Goal: Find contact information: Find contact information

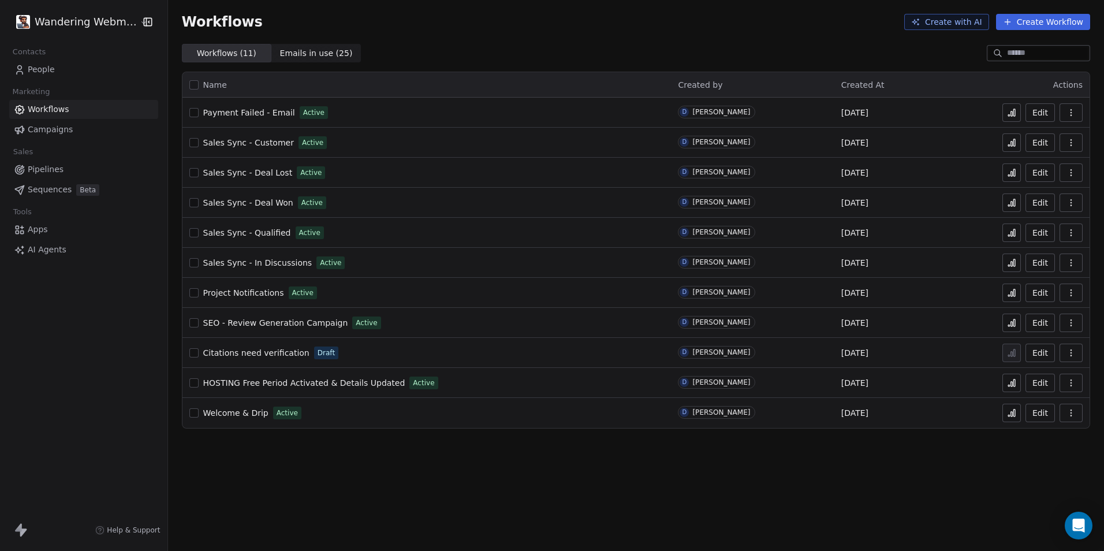
click at [37, 68] on span "People" at bounding box center [41, 69] width 27 height 12
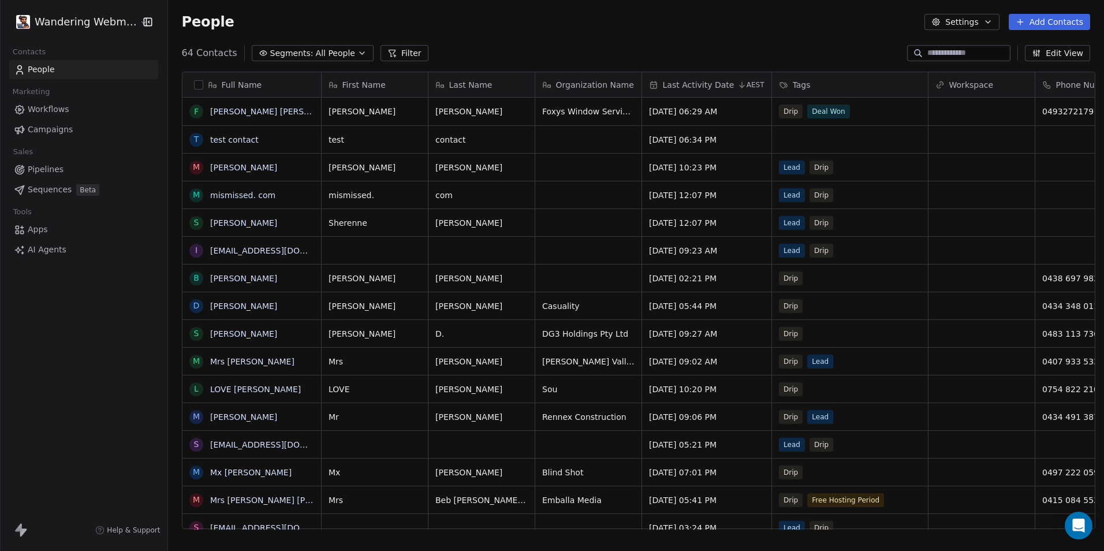
scroll to position [476, 932]
click at [222, 108] on link "[PERSON_NAME] [PERSON_NAME]" at bounding box center [278, 111] width 137 height 9
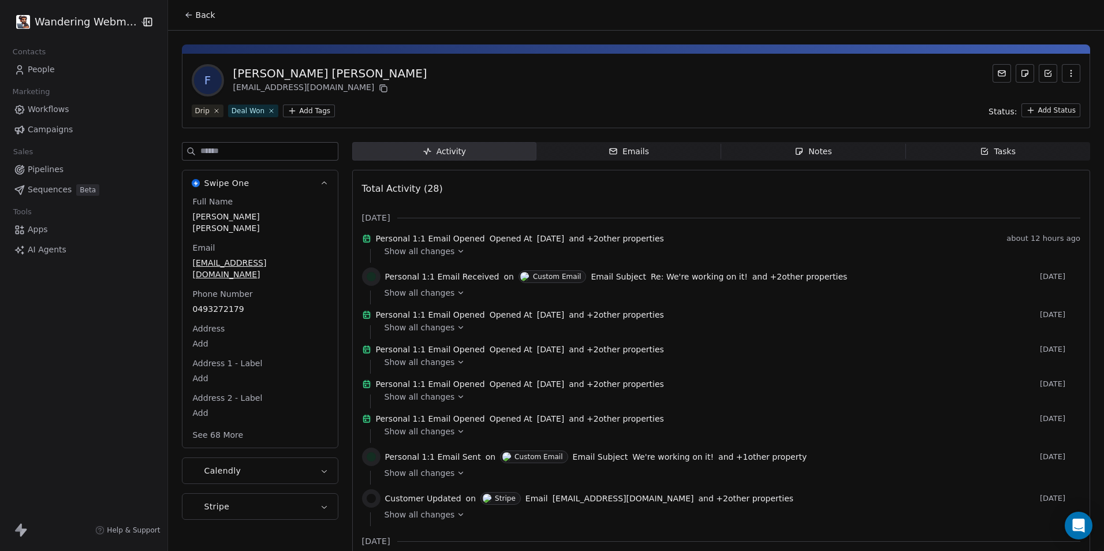
click at [229, 424] on button "See 68 More" at bounding box center [218, 434] width 65 height 21
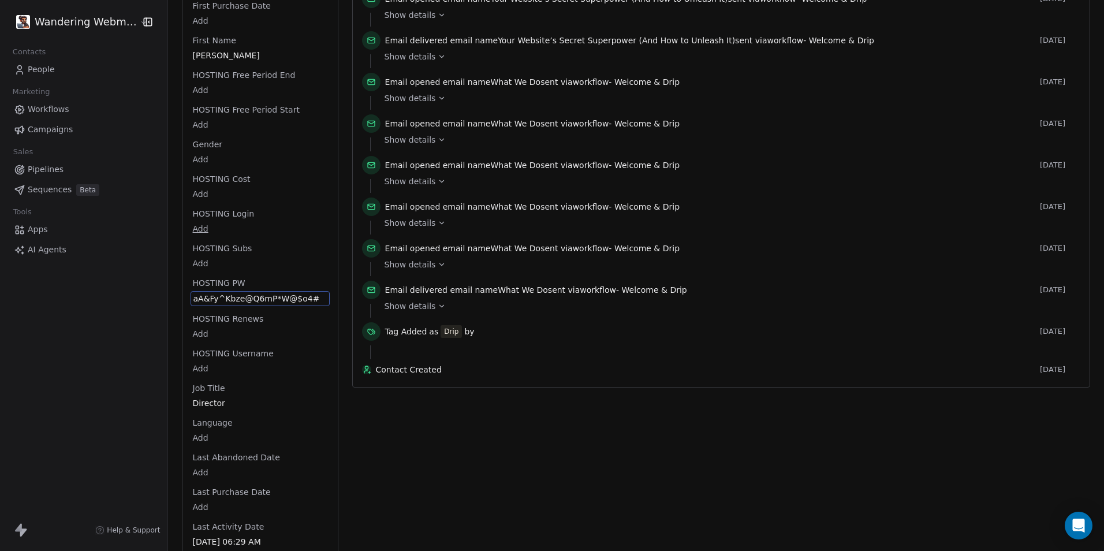
click at [267, 293] on span "aA&Fy^Kbze@Q6mP*W@$o4#" at bounding box center [259, 299] width 133 height 12
click at [267, 276] on textarea "**********" at bounding box center [250, 286] width 128 height 36
